Goal: Communication & Community: Answer question/provide support

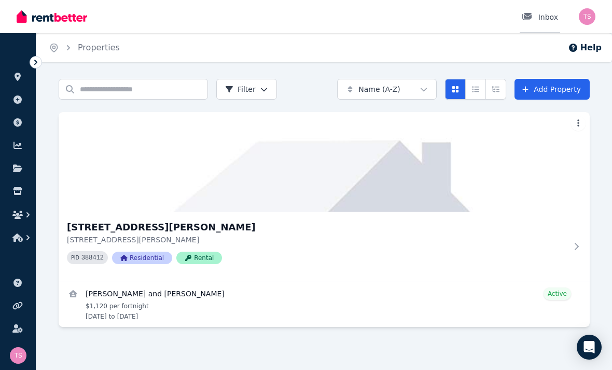
click at [549, 18] on div "Inbox" at bounding box center [540, 17] width 36 height 10
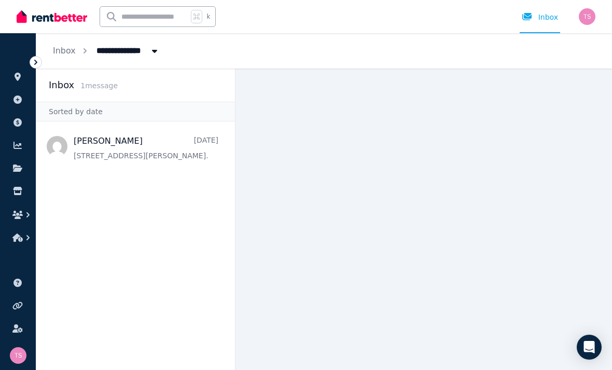
click at [112, 88] on span "1 message" at bounding box center [98, 85] width 37 height 8
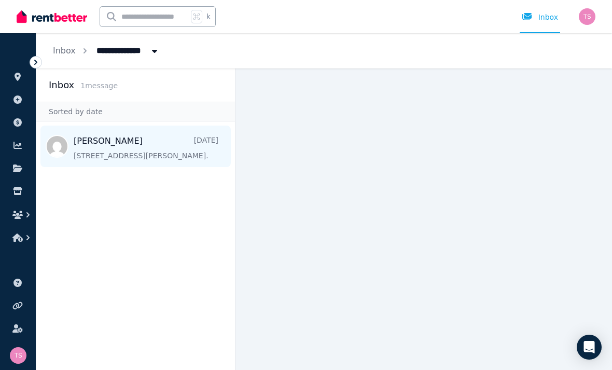
click at [187, 149] on span "Message list" at bounding box center [135, 147] width 199 height 42
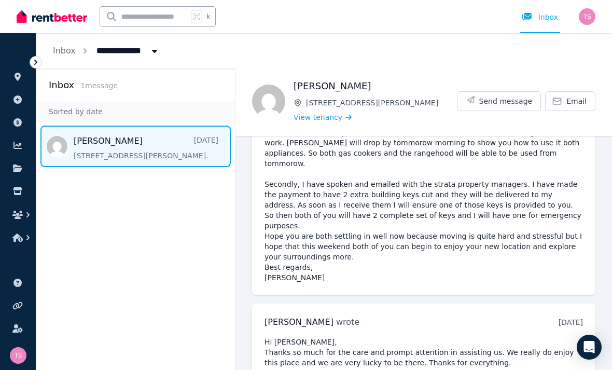
scroll to position [33, 0]
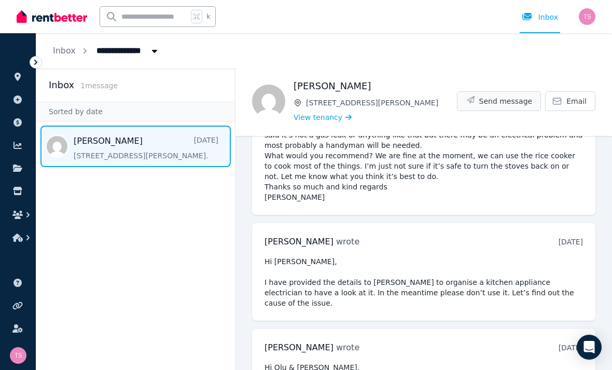
click at [516, 96] on span "Send message" at bounding box center [506, 101] width 53 height 10
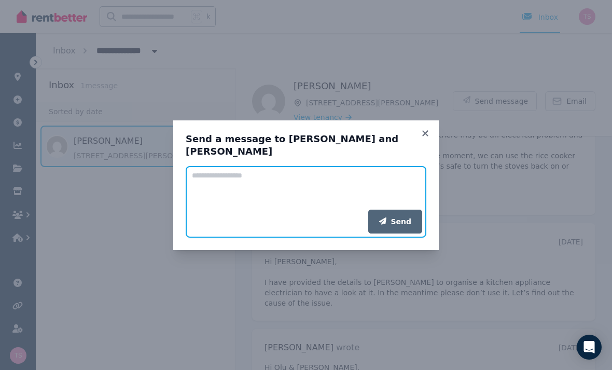
click at [324, 185] on textarea "Add your message" at bounding box center [306, 188] width 241 height 44
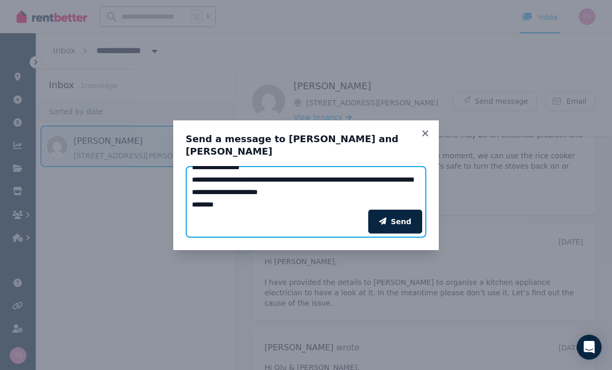
scroll to position [21, 0]
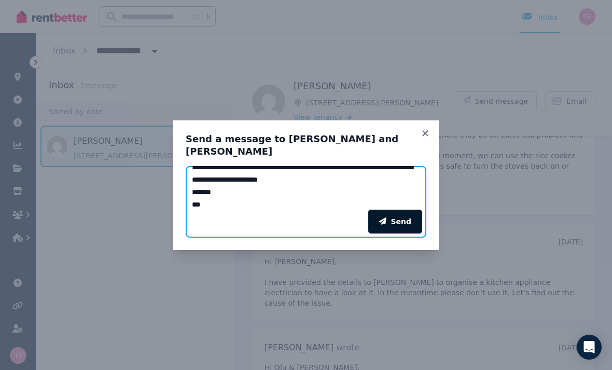
type textarea "**********"
click at [405, 224] on button "Send" at bounding box center [395, 222] width 54 height 24
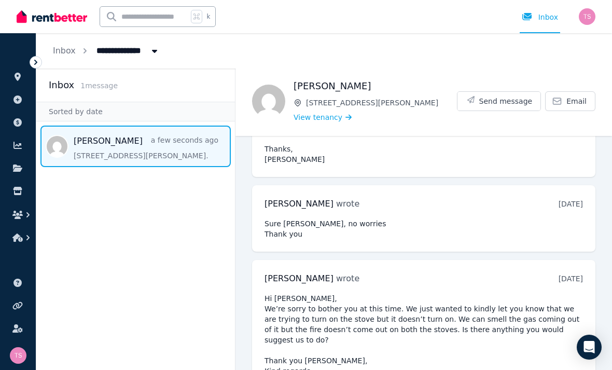
click at [587, 13] on img "button" at bounding box center [587, 16] width 17 height 17
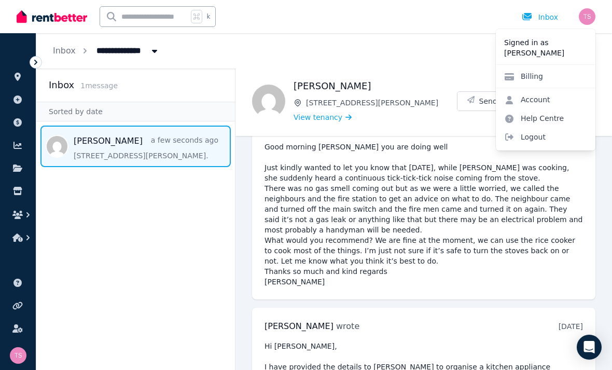
scroll to position [1433, 0]
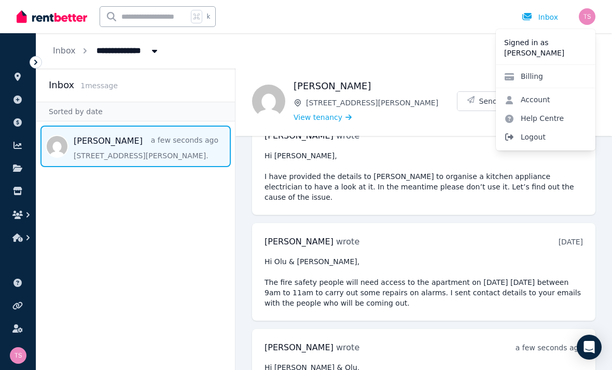
click at [549, 135] on span "Logout" at bounding box center [546, 137] width 100 height 19
